Goal: Transaction & Acquisition: Purchase product/service

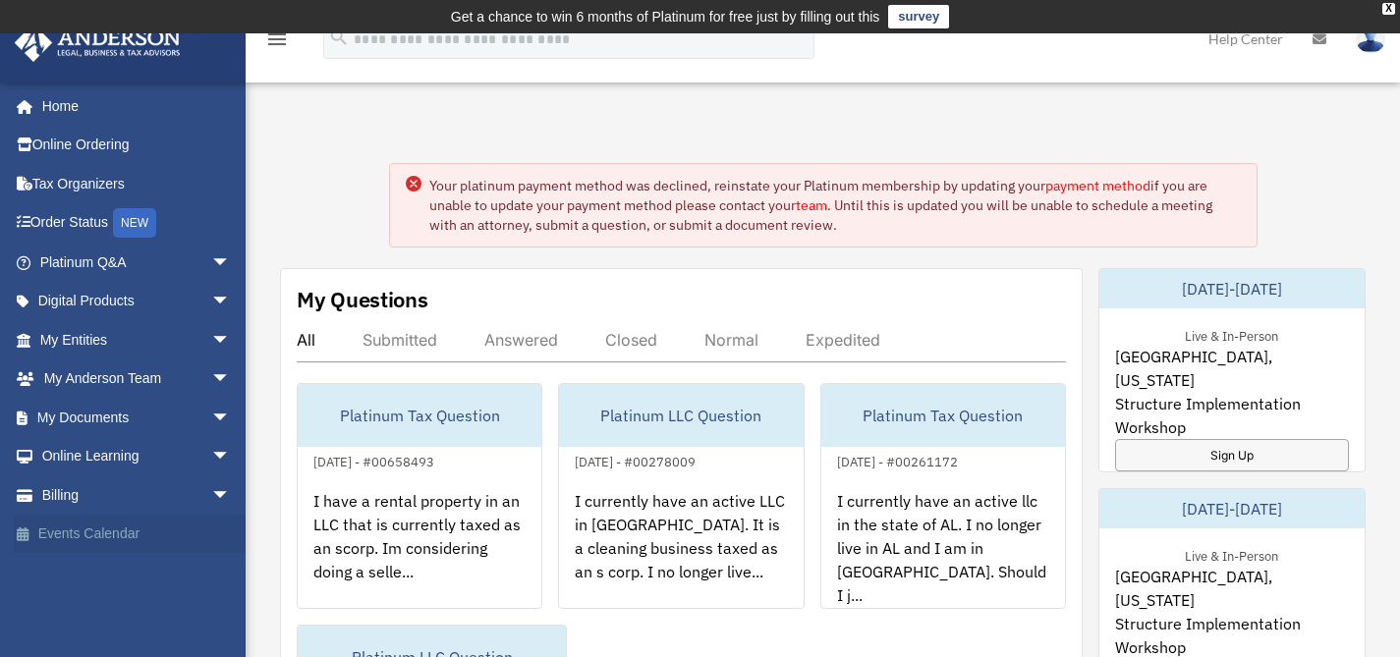
click at [70, 500] on link "Billing arrow_drop_down" at bounding box center [137, 495] width 247 height 39
click at [211, 493] on span "arrow_drop_down" at bounding box center [230, 496] width 39 height 40
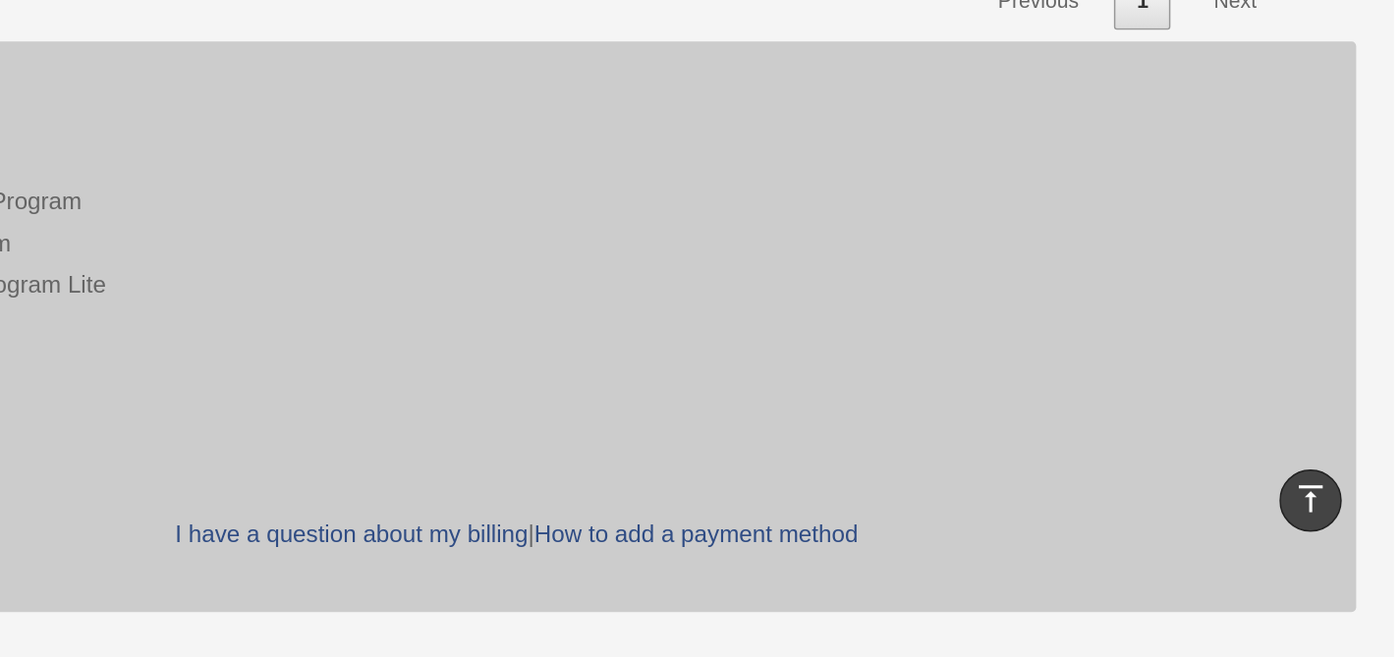
scroll to position [1442, 0]
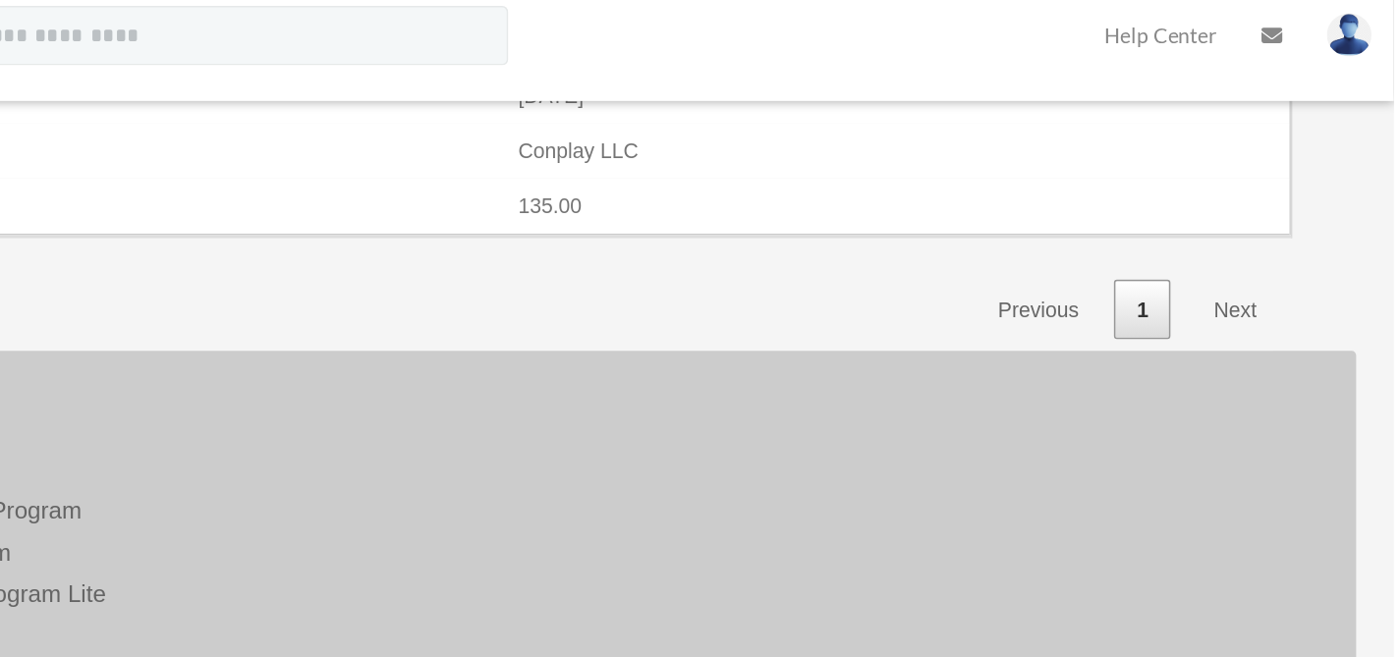
click at [1296, 219] on link "Next" at bounding box center [1296, 220] width 58 height 40
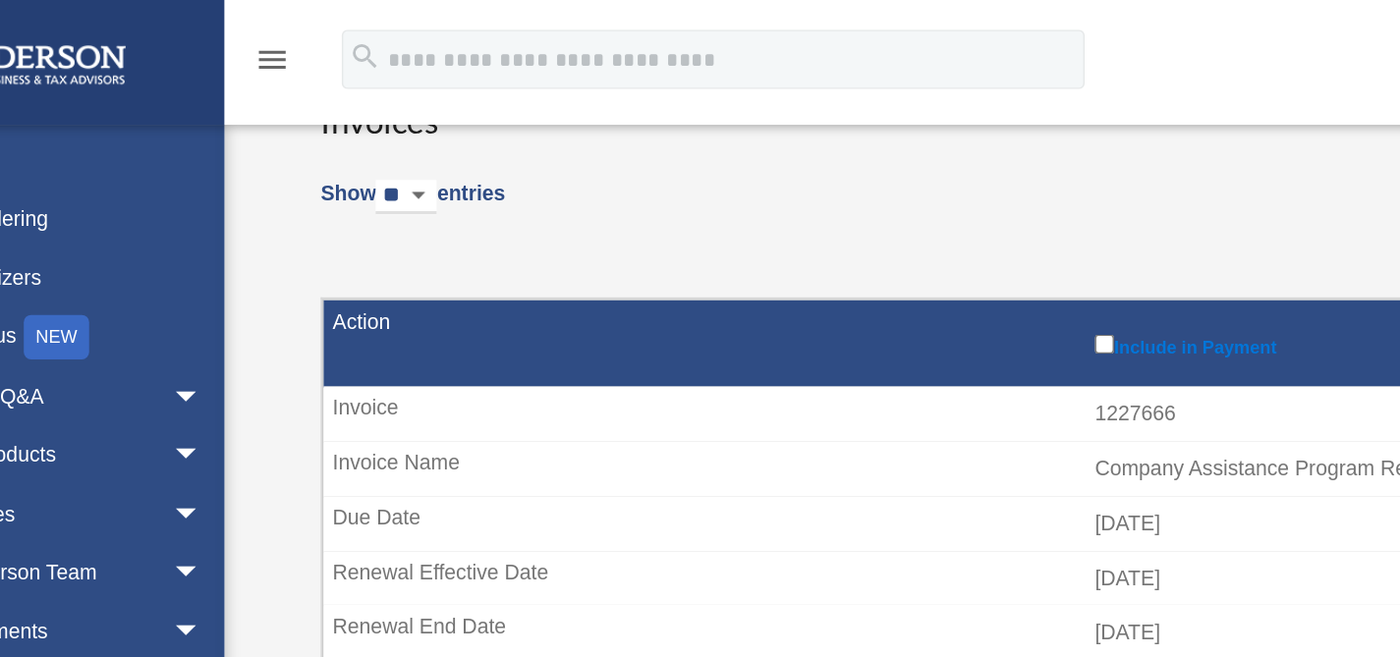
scroll to position [0, 0]
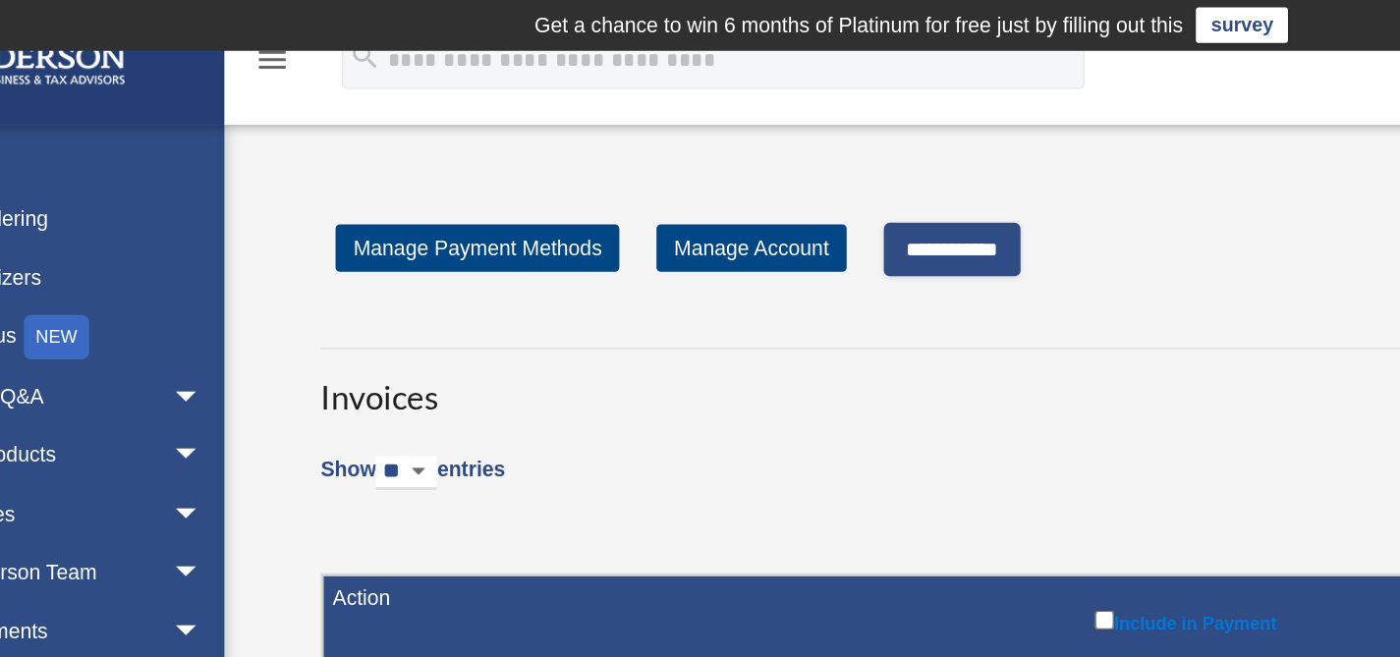
click at [741, 163] on input "**********" at bounding box center [727, 164] width 90 height 35
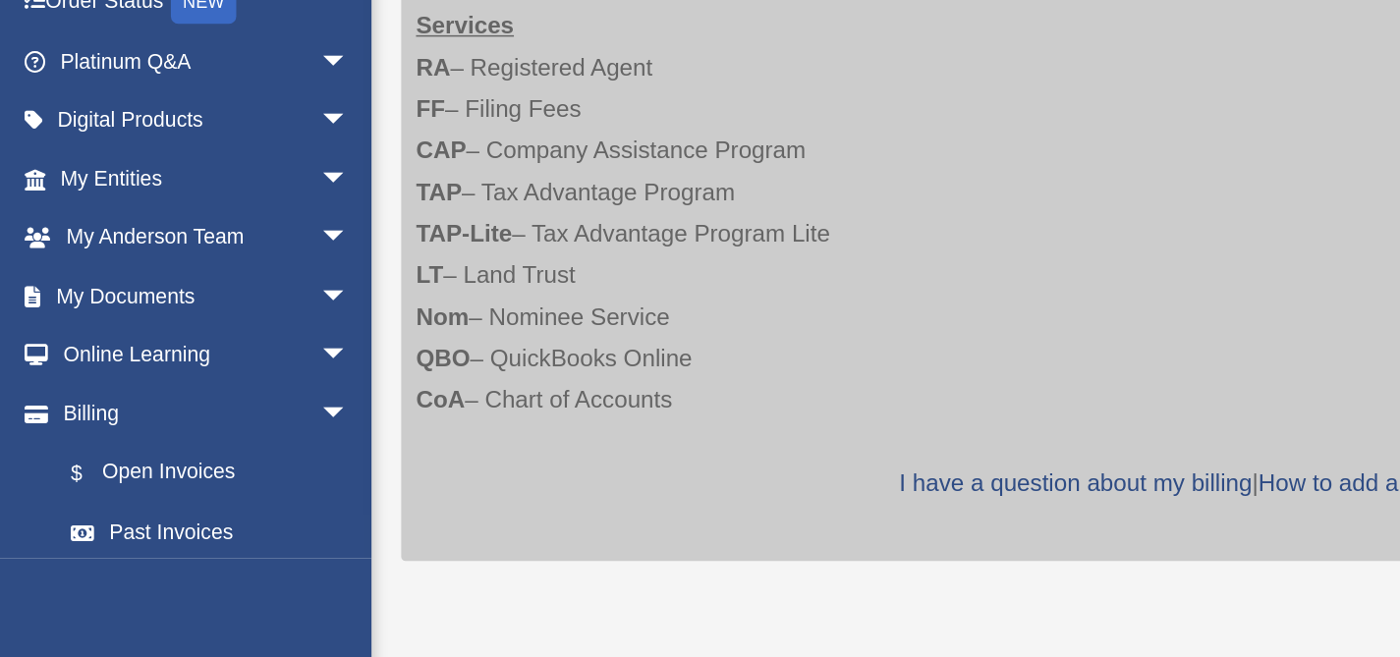
scroll to position [733, 0]
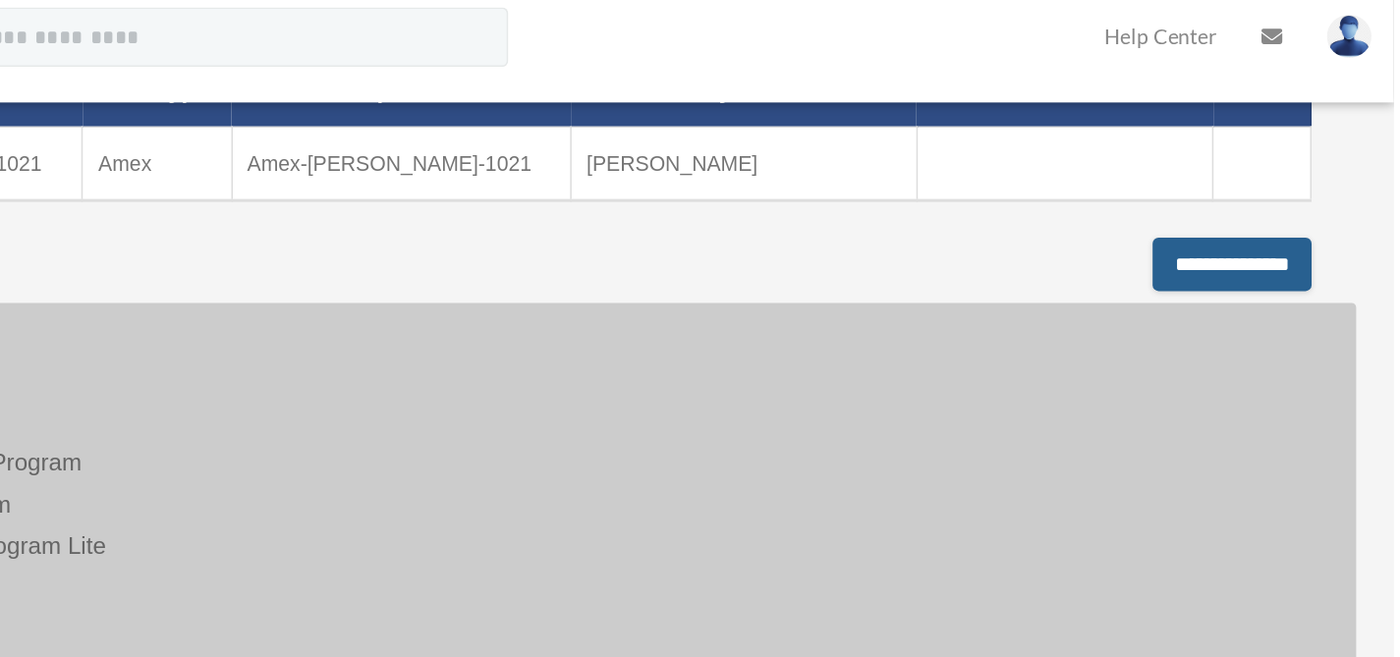
click at [1249, 187] on input "**********" at bounding box center [1293, 189] width 105 height 35
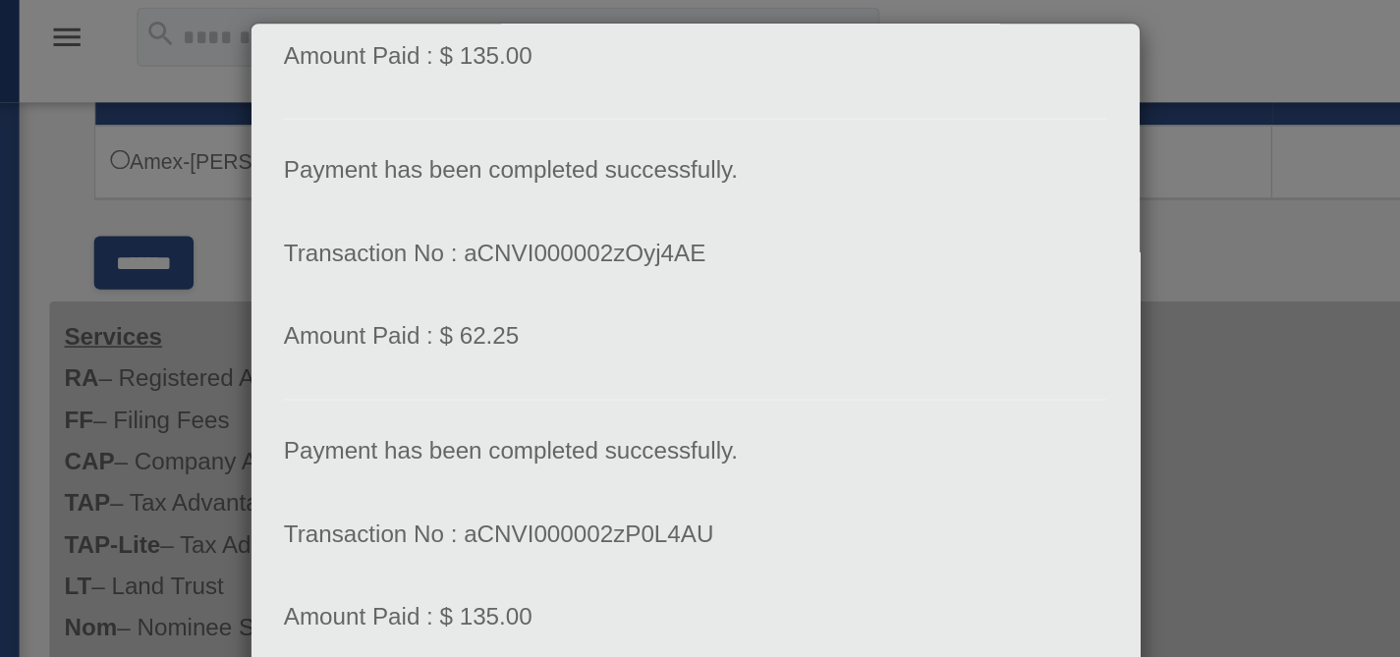
scroll to position [205, 0]
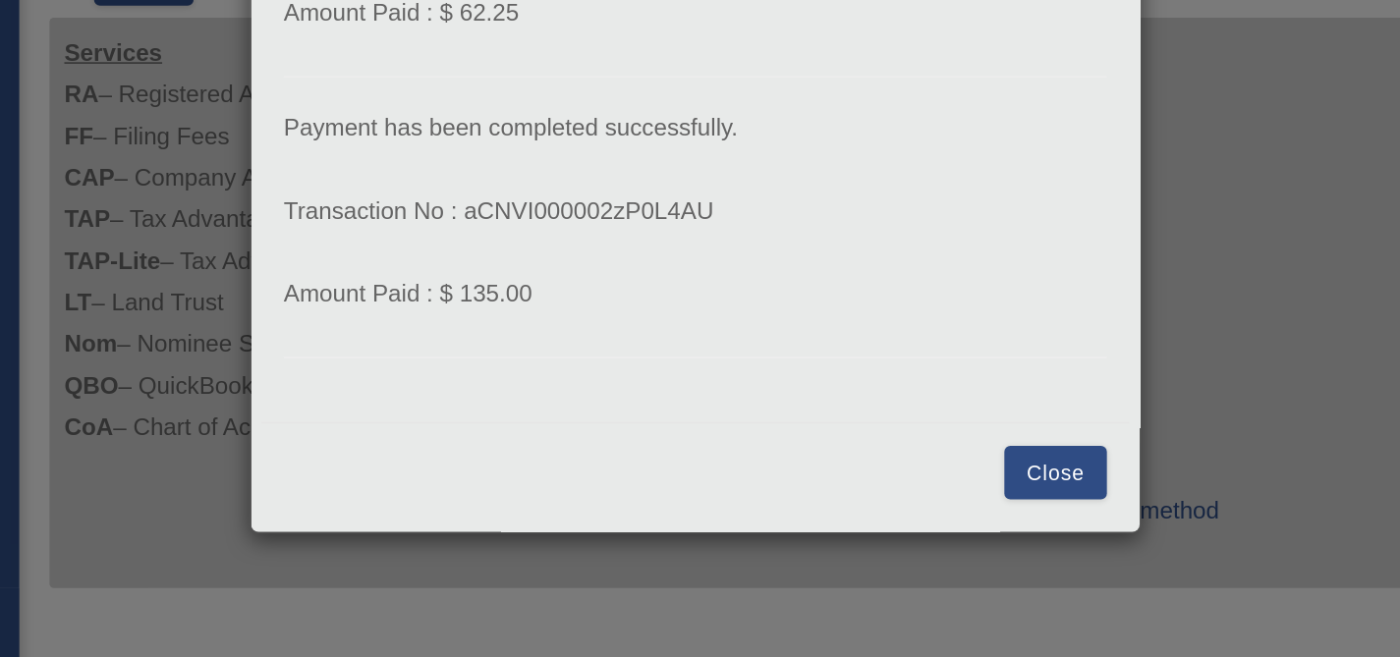
click at [915, 503] on button "Close" at bounding box center [931, 514] width 68 height 35
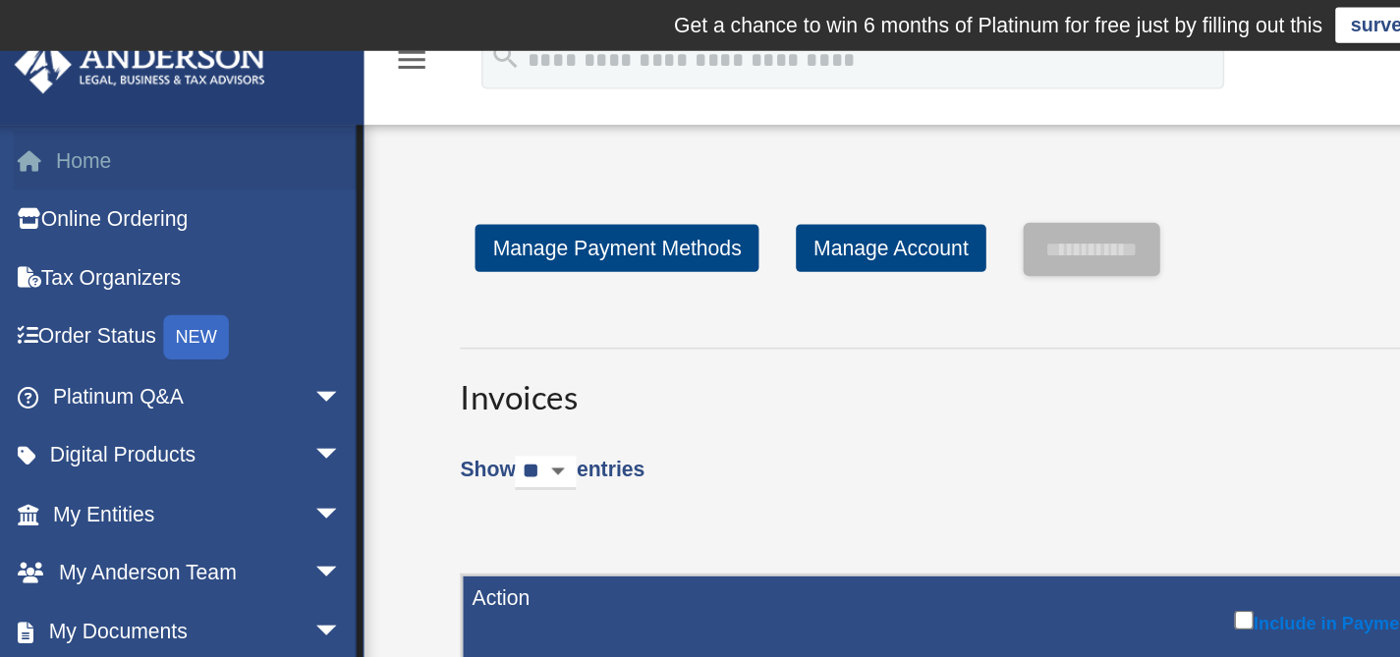
click at [70, 113] on link "Home" at bounding box center [137, 105] width 247 height 39
